Goal: Find specific page/section: Find specific page/section

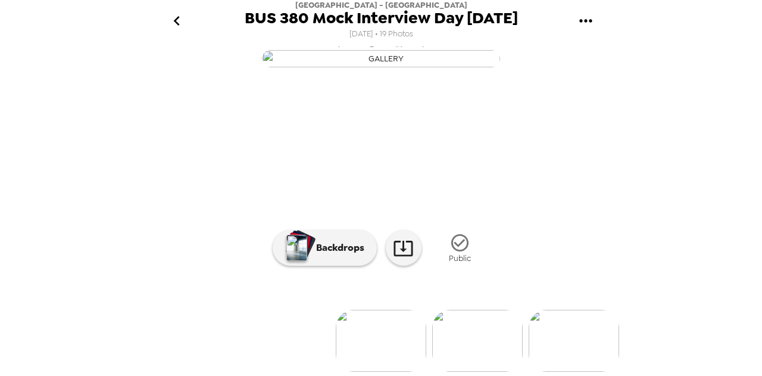
scroll to position [0, 481]
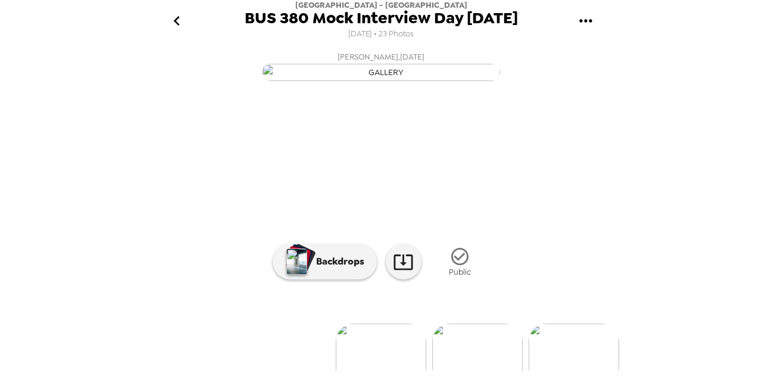
click at [180, 20] on icon "go back" at bounding box center [176, 20] width 19 height 19
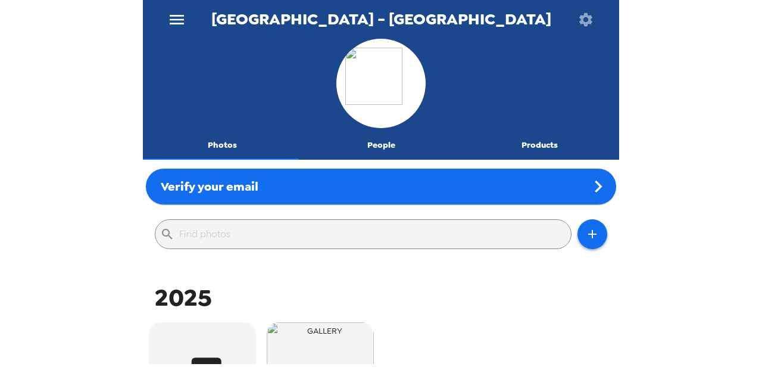
scroll to position [238, 0]
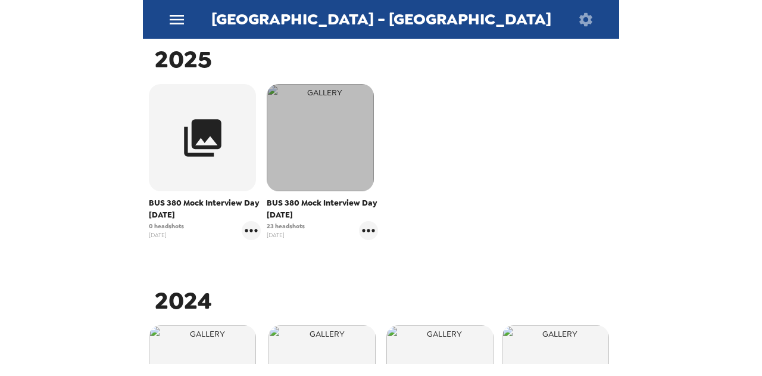
click at [318, 166] on img "button" at bounding box center [320, 137] width 107 height 107
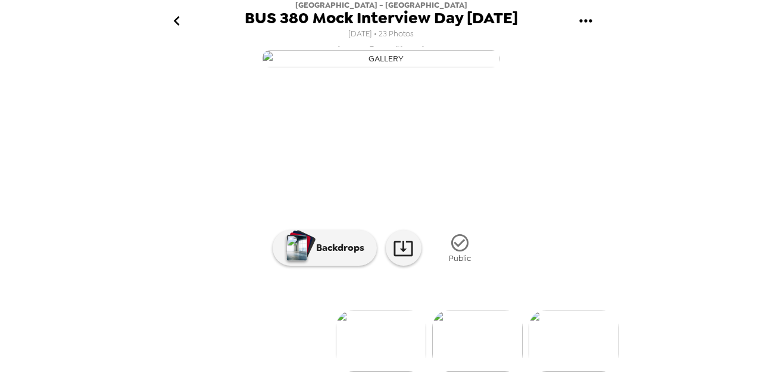
scroll to position [149, 0]
click at [189, 27] on button "go back" at bounding box center [176, 21] width 39 height 39
